Goal: Find specific page/section: Find specific page/section

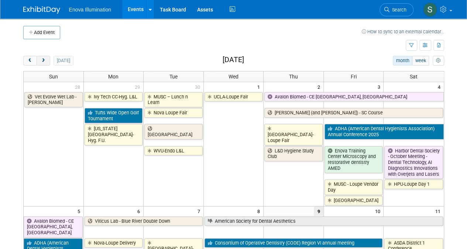
click at [41, 58] on span "next" at bounding box center [44, 60] width 6 height 5
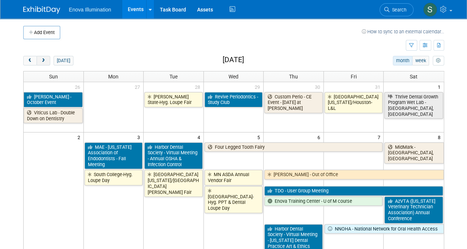
click at [41, 58] on span "next" at bounding box center [44, 60] width 6 height 5
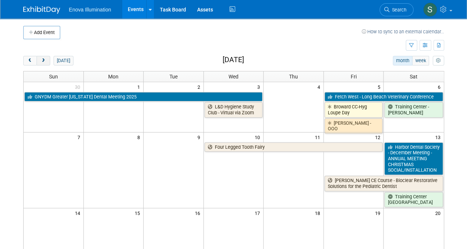
click at [41, 58] on span "next" at bounding box center [44, 60] width 6 height 5
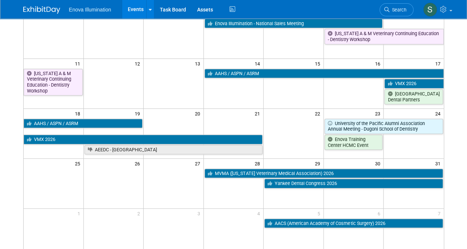
scroll to position [125, 0]
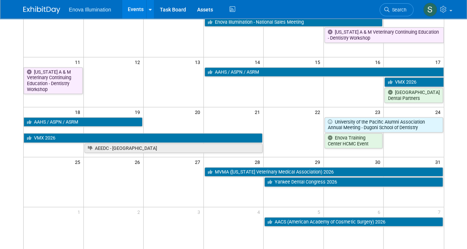
click at [191, 143] on td "AEEDC - [GEOGRAPHIC_DATA]" at bounding box center [173, 148] width 180 height 10
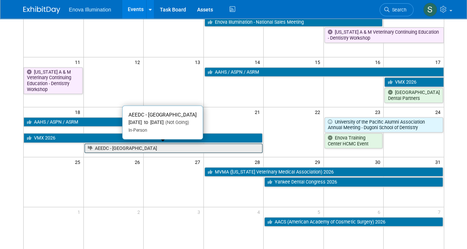
click at [192, 145] on link "AEEDC - [GEOGRAPHIC_DATA]" at bounding box center [174, 148] width 178 height 10
